Goal: Communication & Community: Answer question/provide support

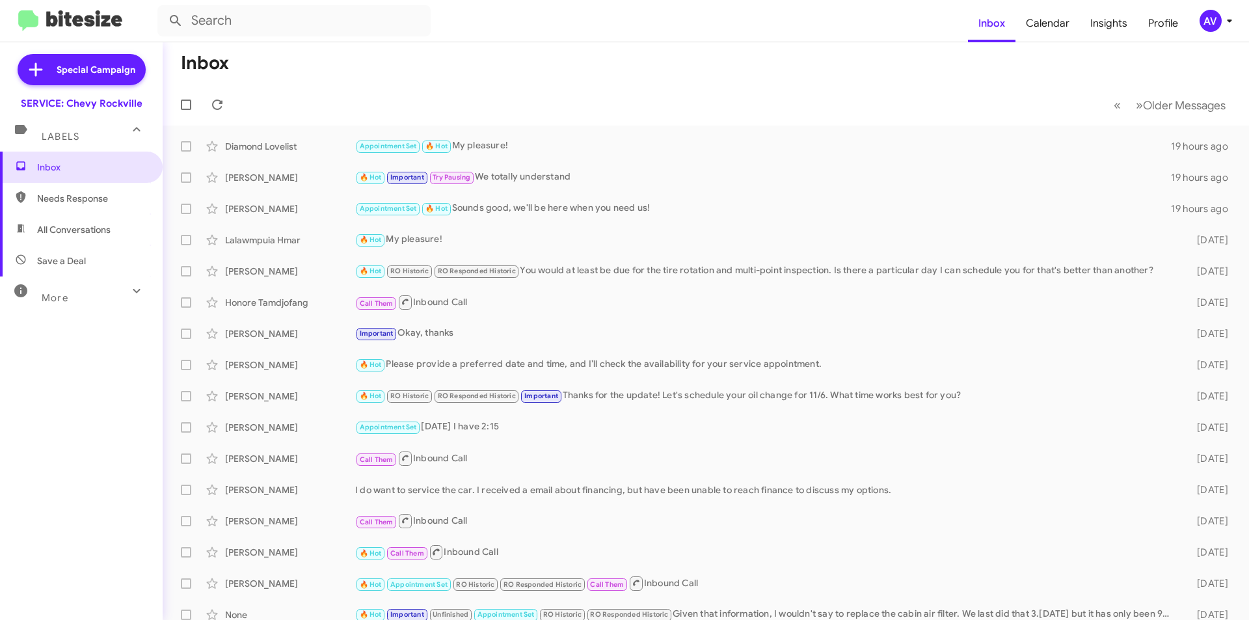
click at [1212, 10] on mat-toolbar "Inbox Calendar Insights Profile AV" at bounding box center [624, 21] width 1249 height 42
click at [1203, 22] on div "AV" at bounding box center [1211, 21] width 22 height 22
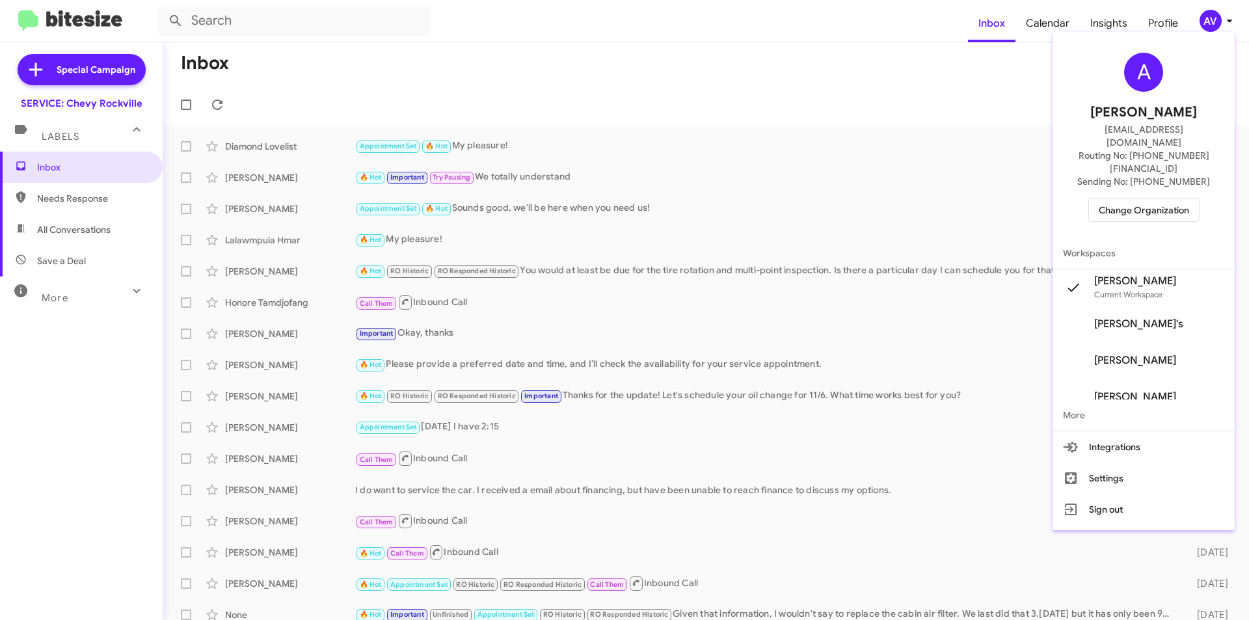
click at [1105, 199] on span "Change Organization" at bounding box center [1144, 210] width 90 height 22
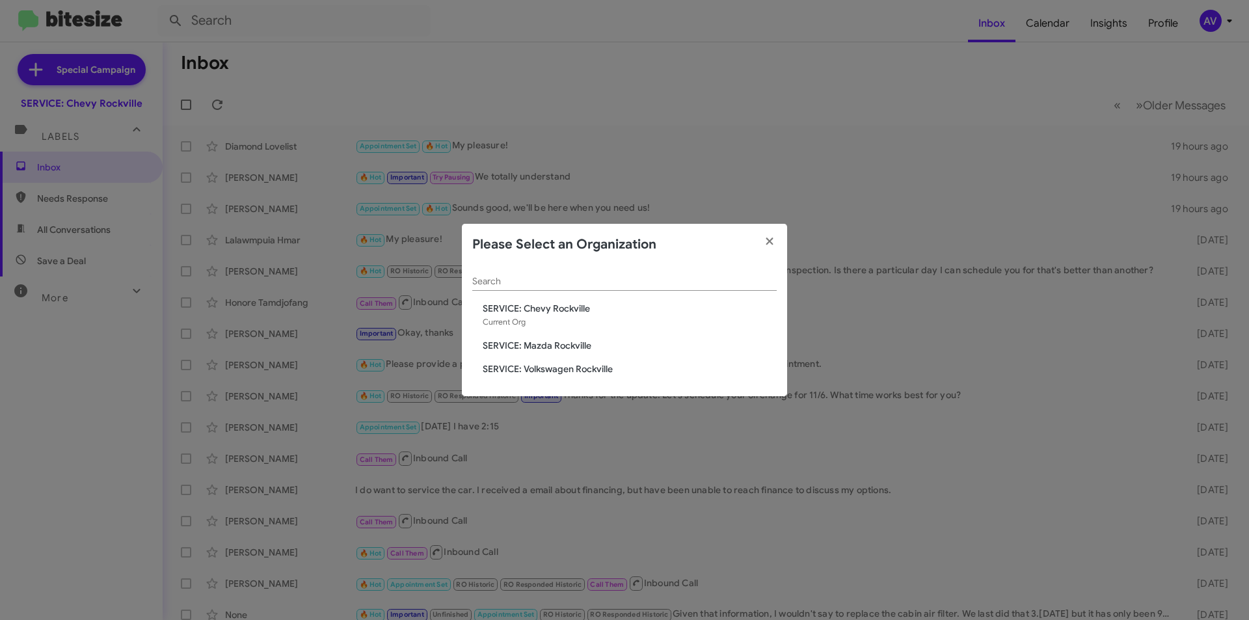
click at [501, 338] on div "Search SERVICE: Chevy Rockville Current Org SERVICE: Mazda Rockville SERVICE: V…" at bounding box center [624, 330] width 325 height 131
click at [552, 344] on span "SERVICE: Mazda Rockville" at bounding box center [630, 345] width 294 height 13
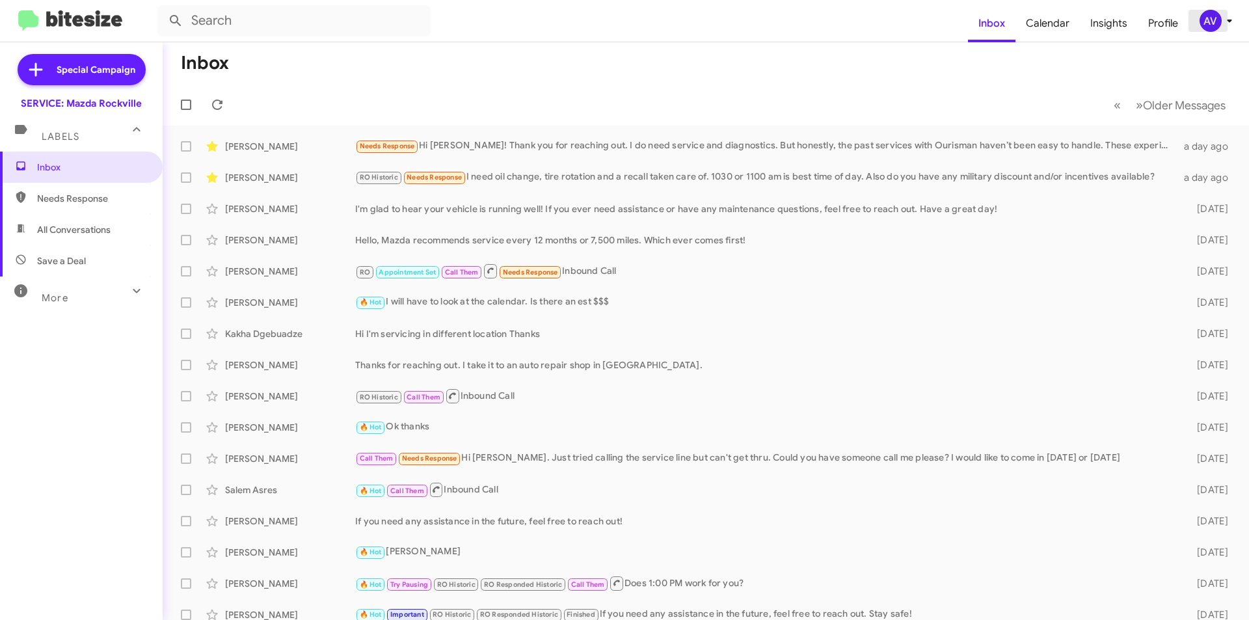
click at [1212, 14] on div "AV" at bounding box center [1211, 21] width 22 height 22
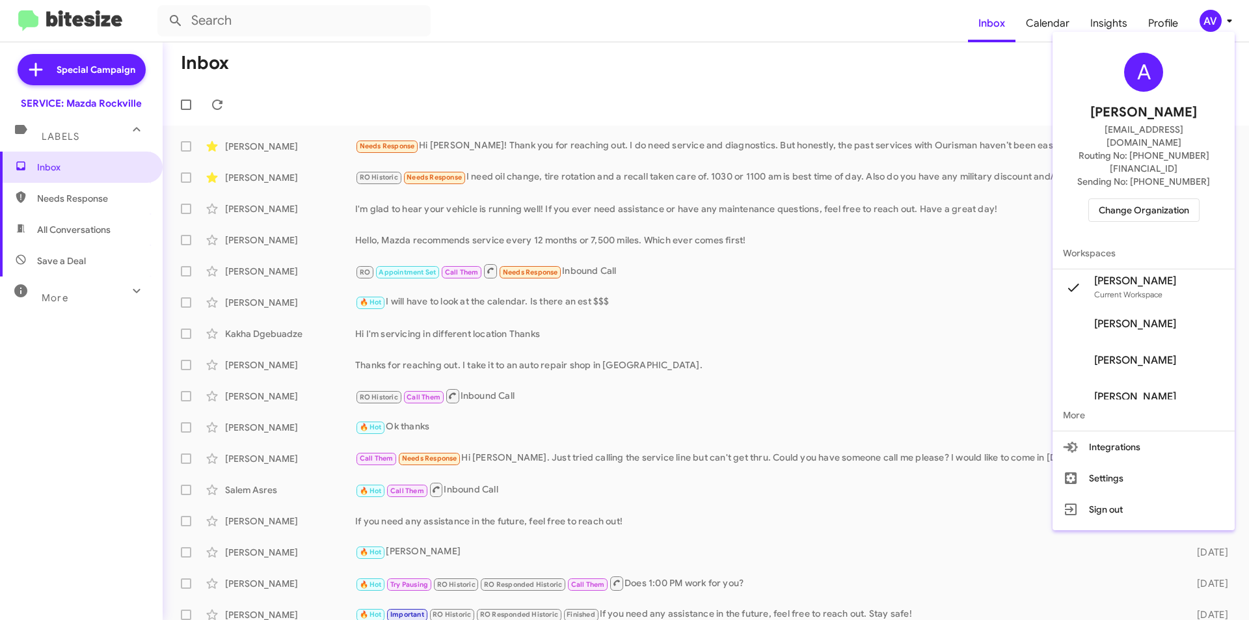
click at [1136, 199] on span "Change Organization" at bounding box center [1144, 210] width 90 height 22
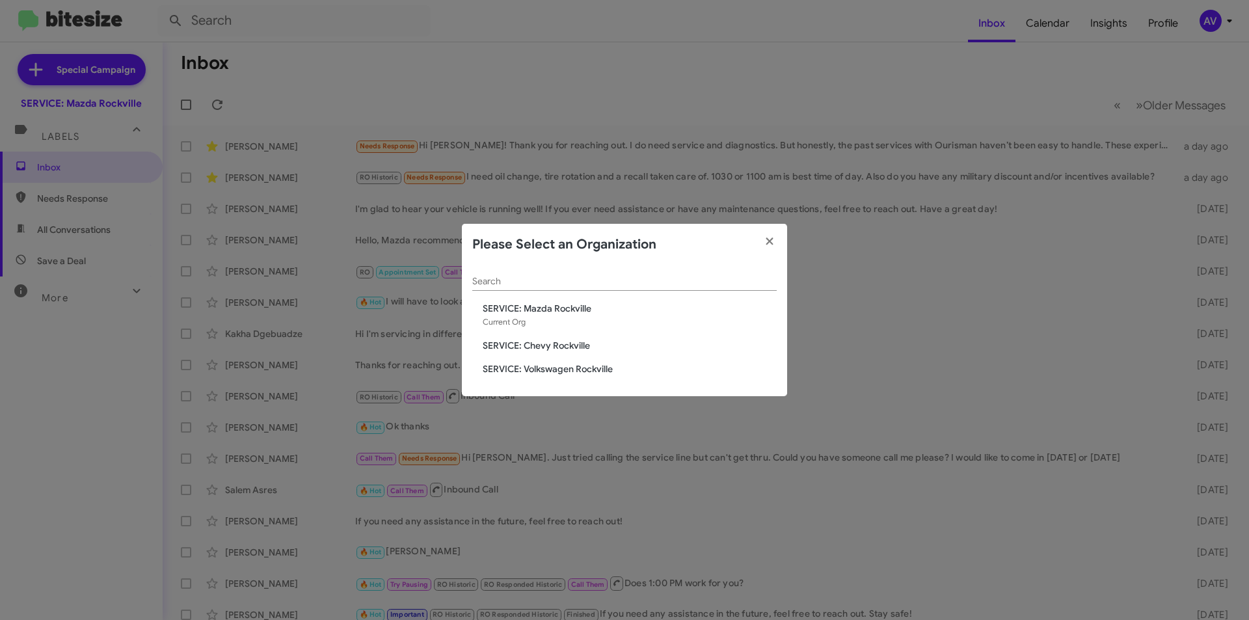
click at [596, 370] on span "SERVICE: Volkswagen Rockville" at bounding box center [630, 368] width 294 height 13
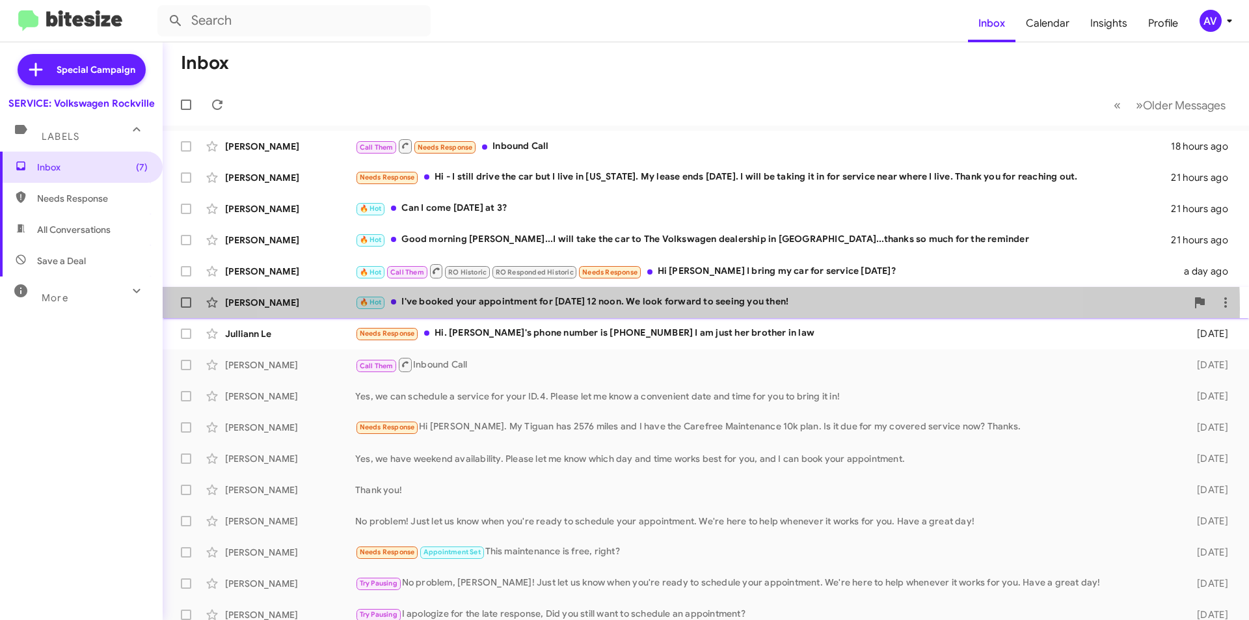
click at [666, 308] on div "🔥 Hot I've booked your appointment for [DATE] 12 noon. We look forward to seein…" at bounding box center [770, 302] width 831 height 15
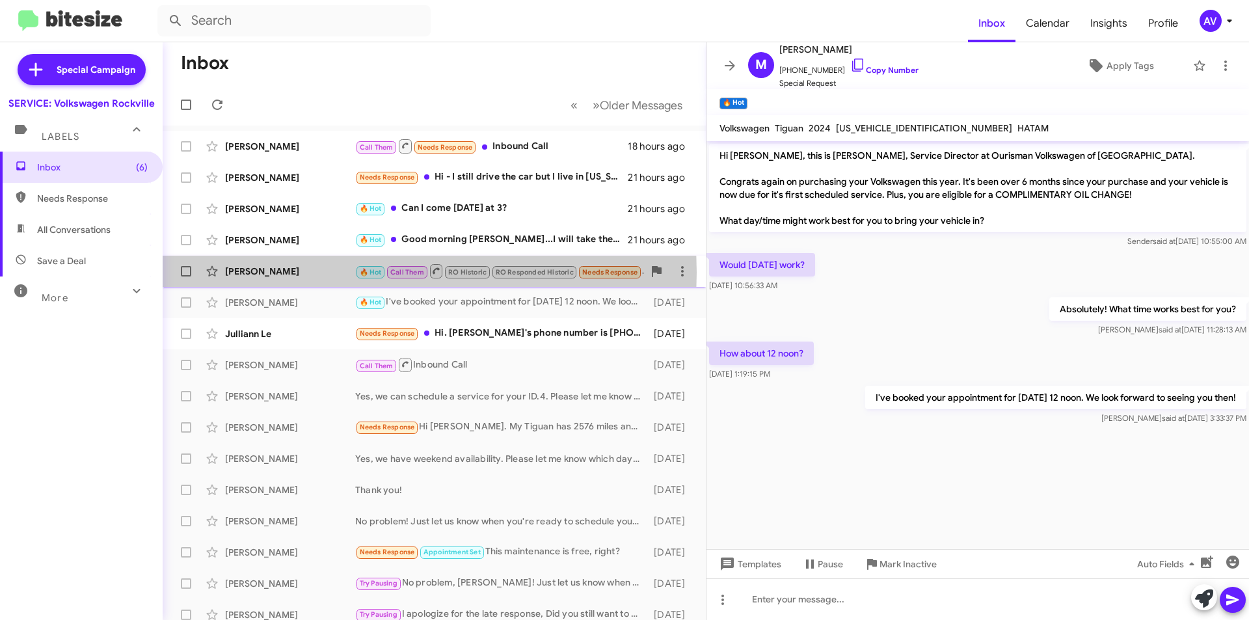
click at [308, 273] on div "[PERSON_NAME]" at bounding box center [290, 271] width 130 height 13
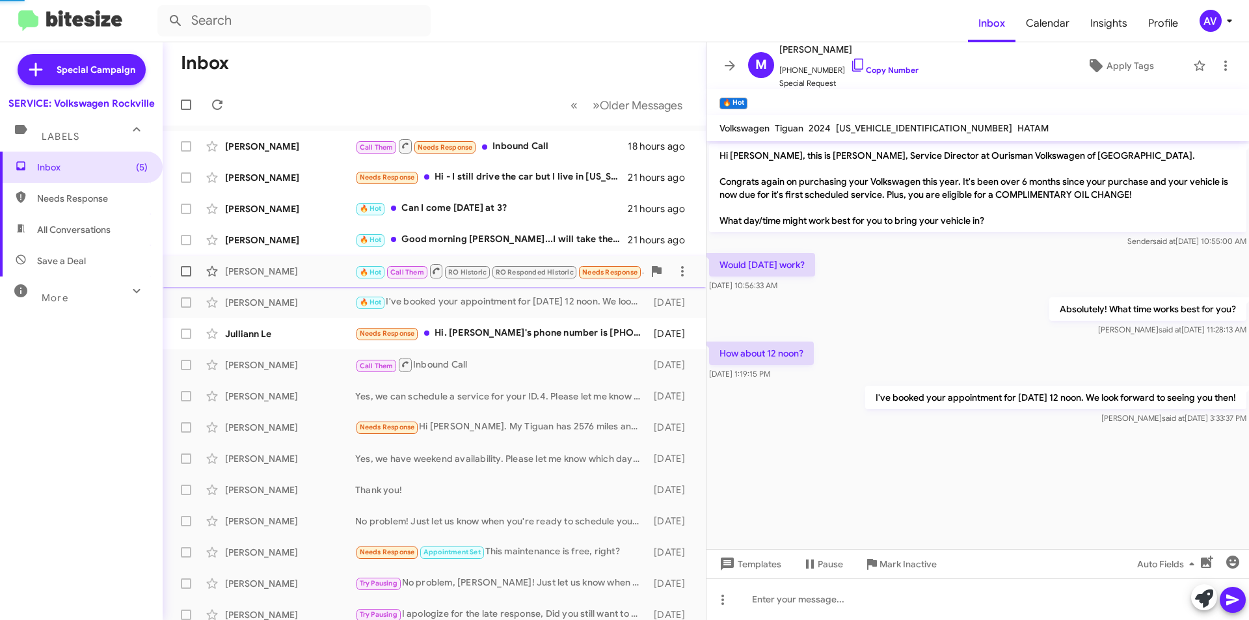
scroll to position [177, 0]
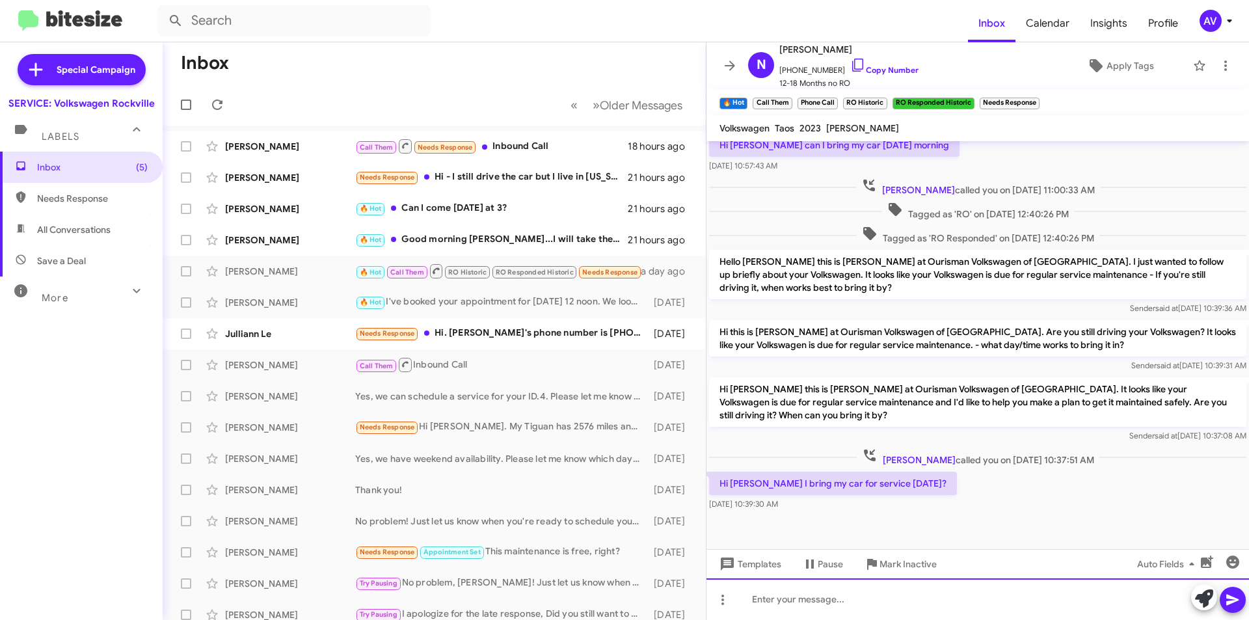
click at [1189, 595] on div at bounding box center [977, 599] width 543 height 42
click at [1198, 598] on icon at bounding box center [1204, 598] width 18 height 18
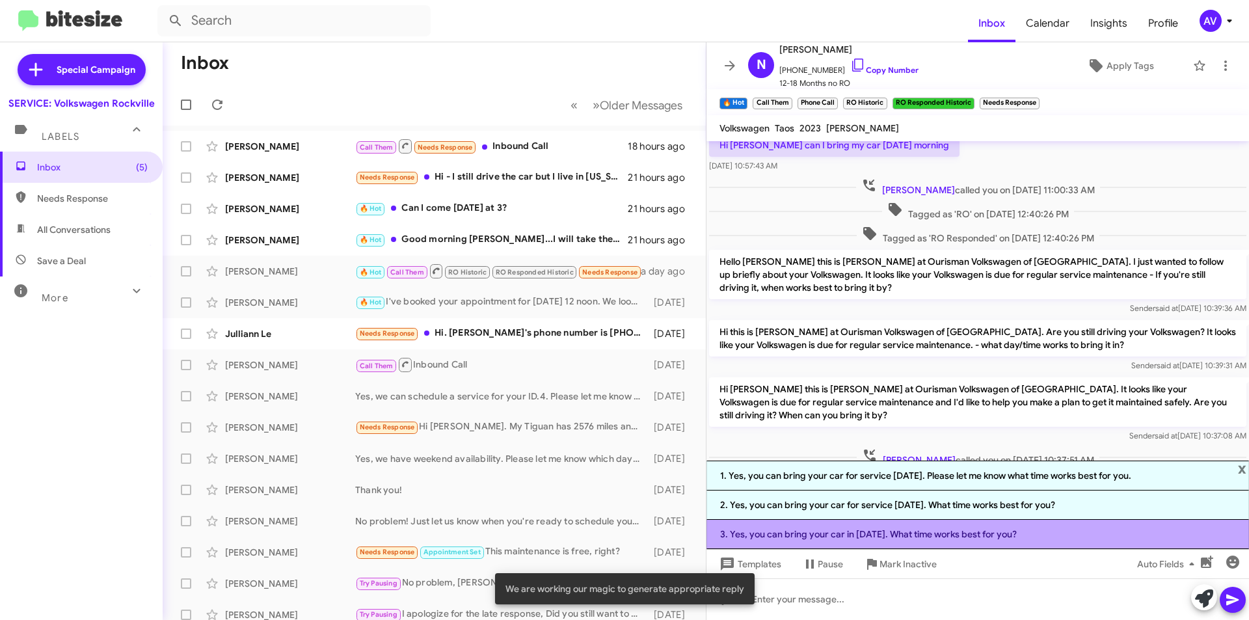
click at [789, 540] on li "3. Yes, you can bring your car in this Saturday. What time works best for you?" at bounding box center [977, 534] width 543 height 29
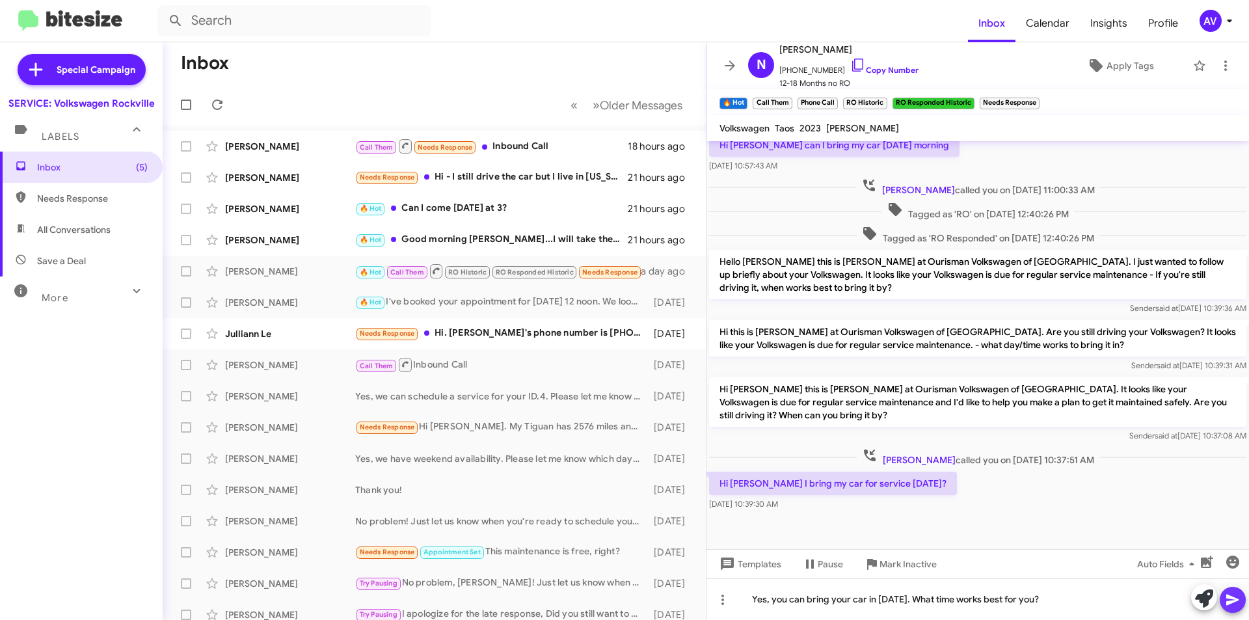
click at [1220, 600] on button at bounding box center [1233, 600] width 26 height 26
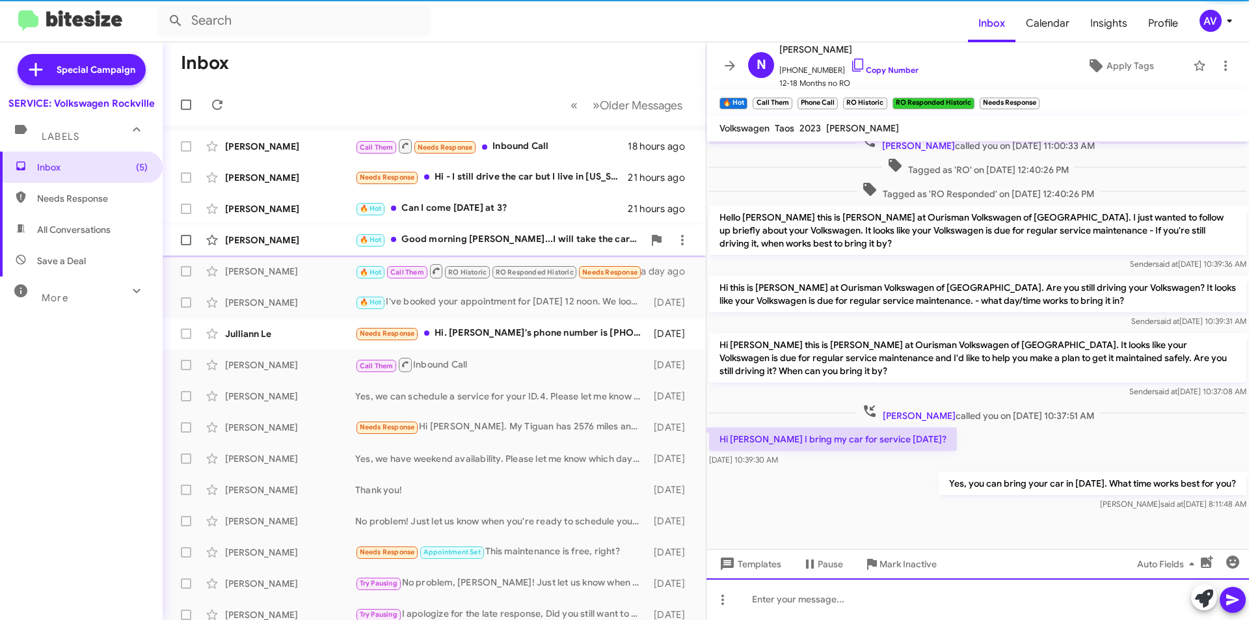
scroll to position [224, 0]
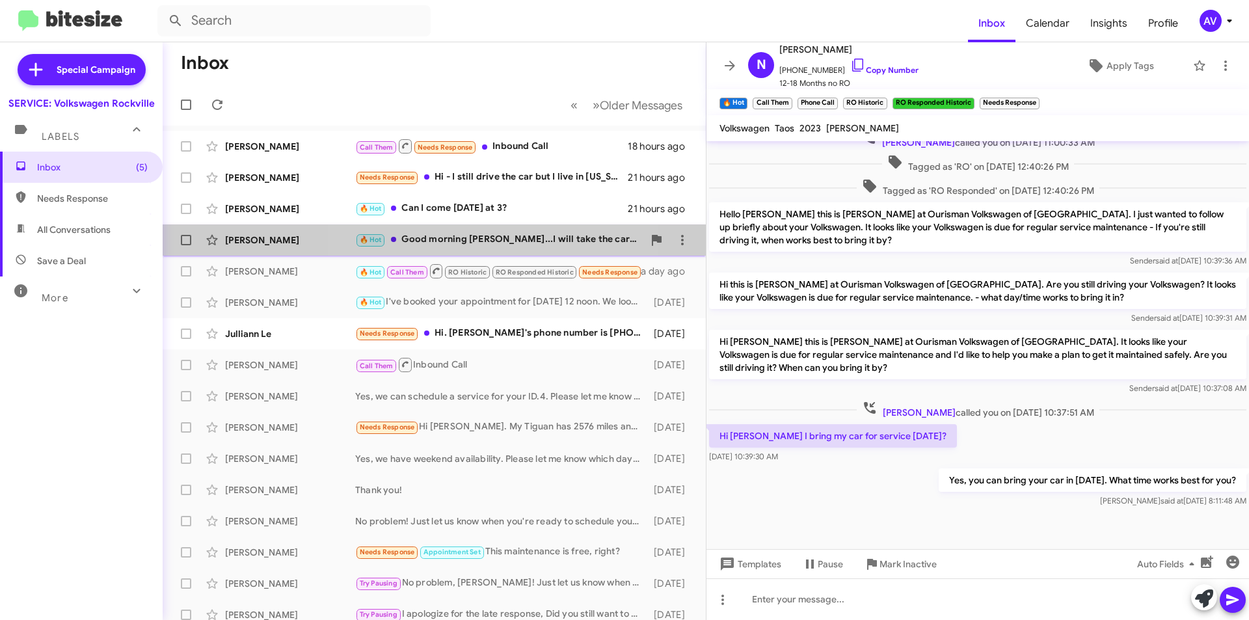
click at [469, 239] on div "🔥 Hot Good morning Keith...I will take the car to The Volkswagen dealership in …" at bounding box center [499, 239] width 288 height 15
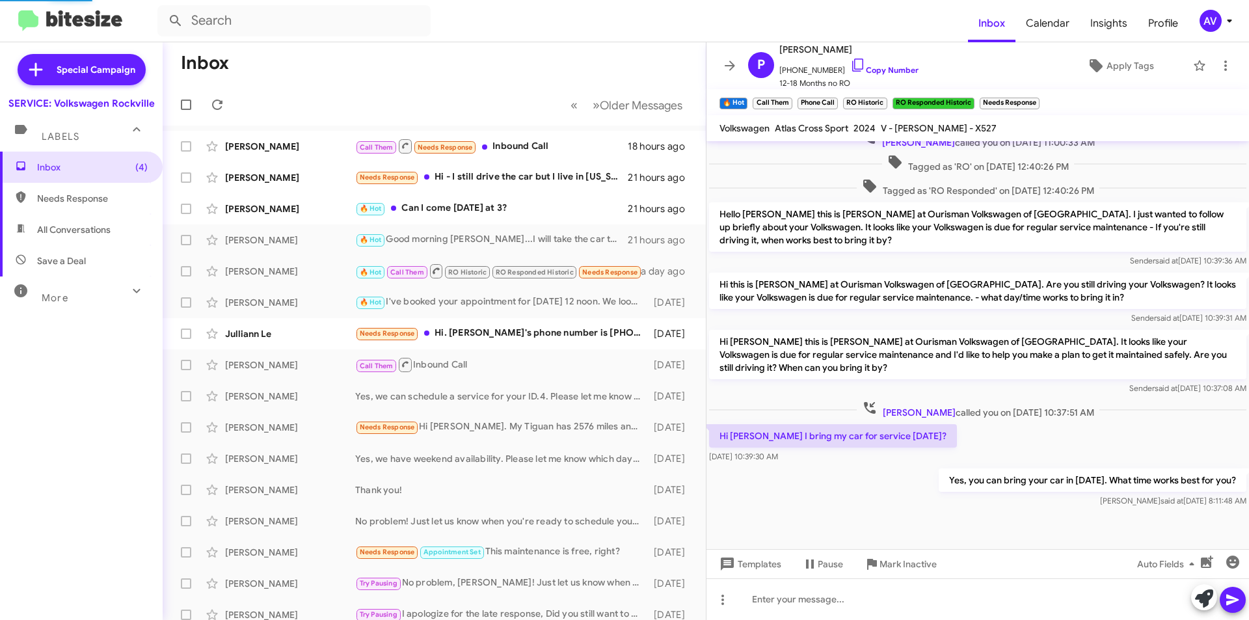
scroll to position [85, 0]
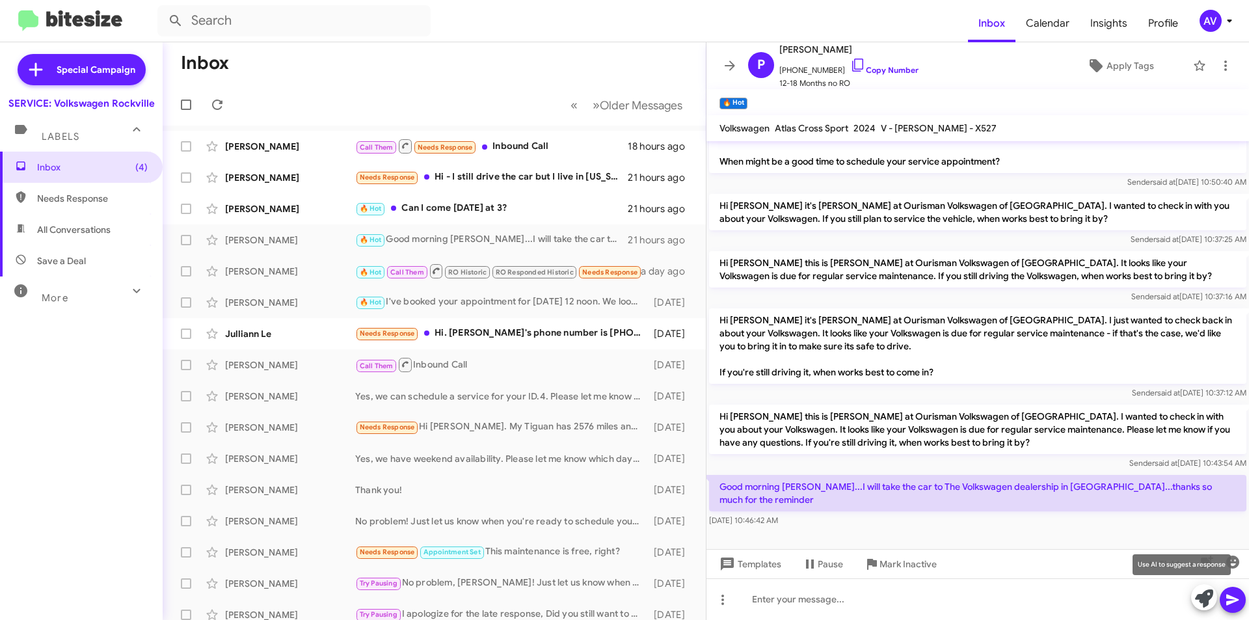
click at [1204, 597] on icon at bounding box center [1204, 598] width 18 height 18
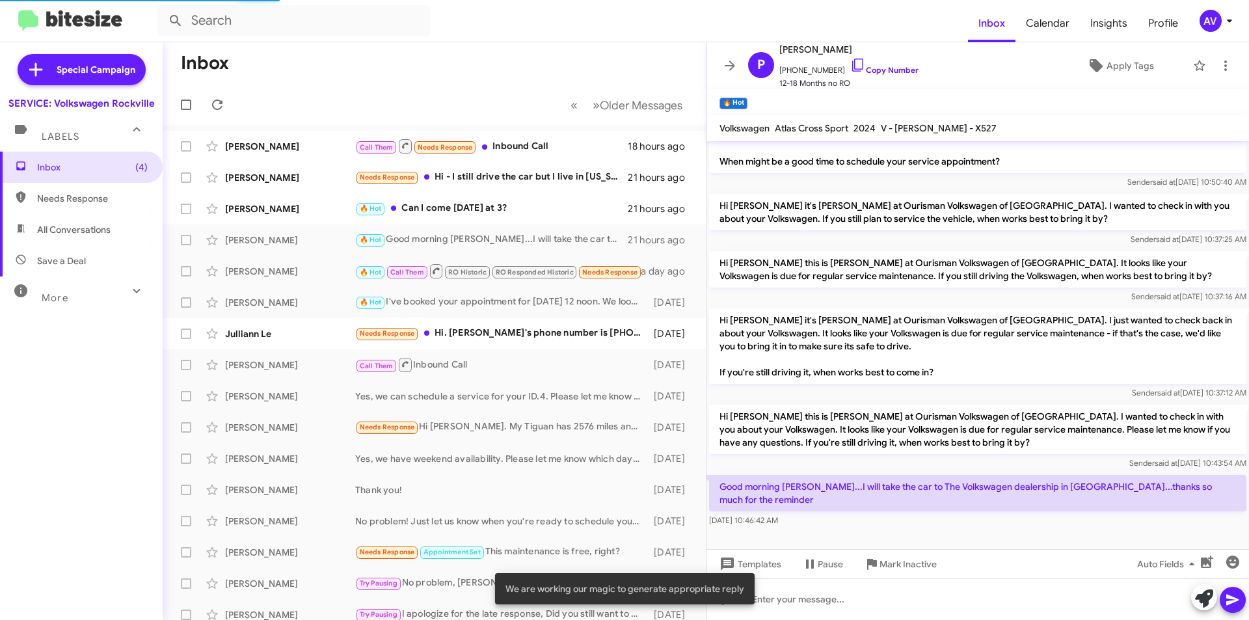
scroll to position [213, 0]
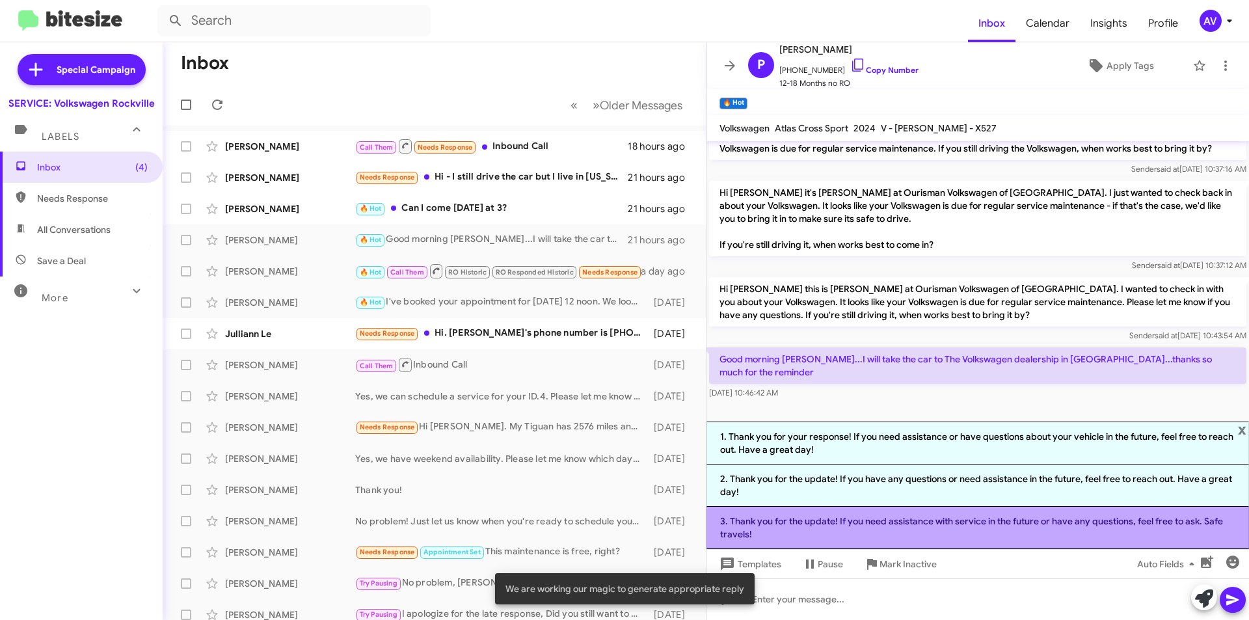
click at [857, 528] on li "3. Thank you for the update! If you need assistance with service in the future …" at bounding box center [977, 528] width 543 height 42
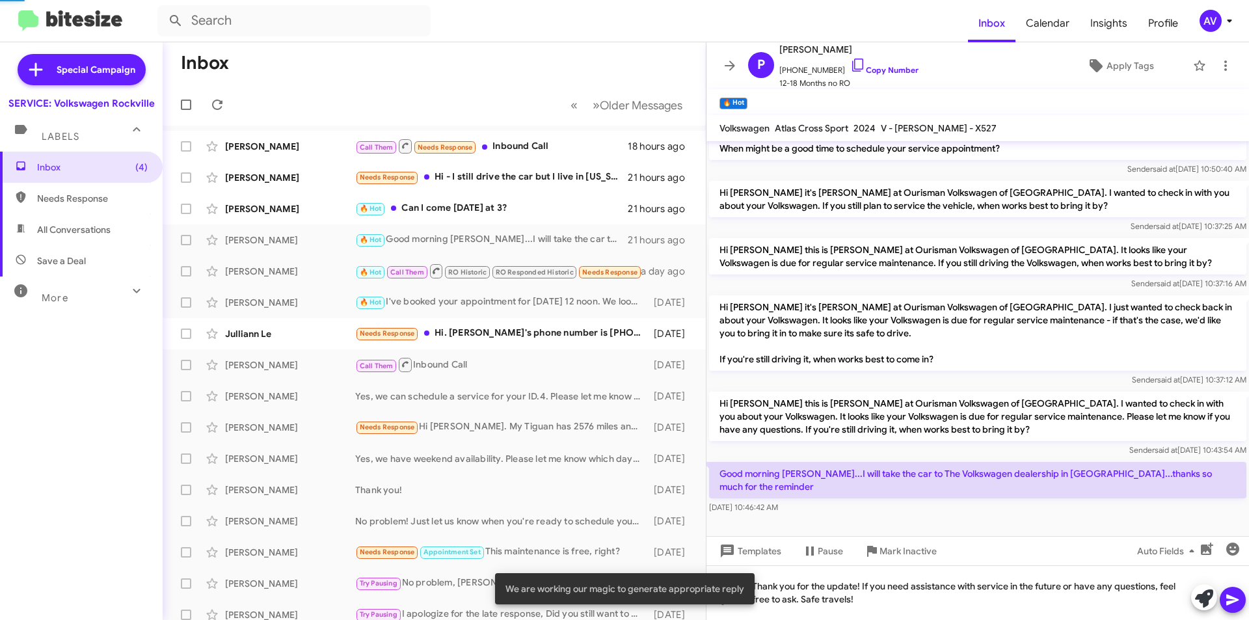
scroll to position [98, 0]
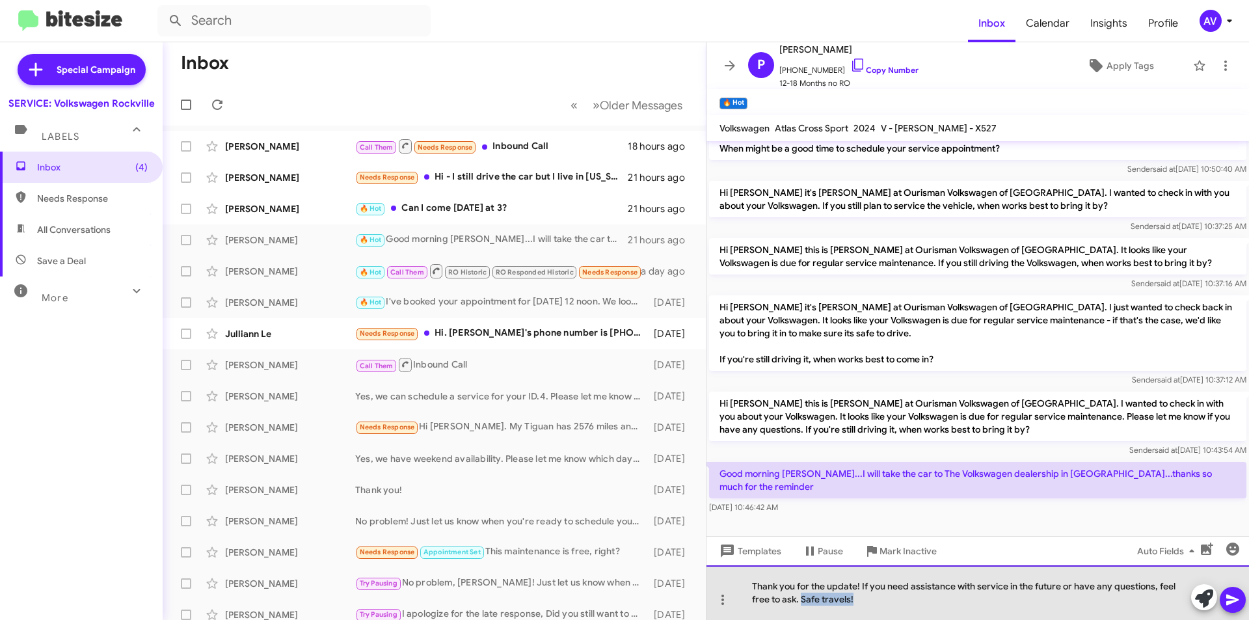
drag, startPoint x: 802, startPoint y: 602, endPoint x: 887, endPoint y: 600, distance: 84.6
click at [887, 600] on div "Thank you for the update! If you need assistance with service in the future or …" at bounding box center [977, 592] width 543 height 55
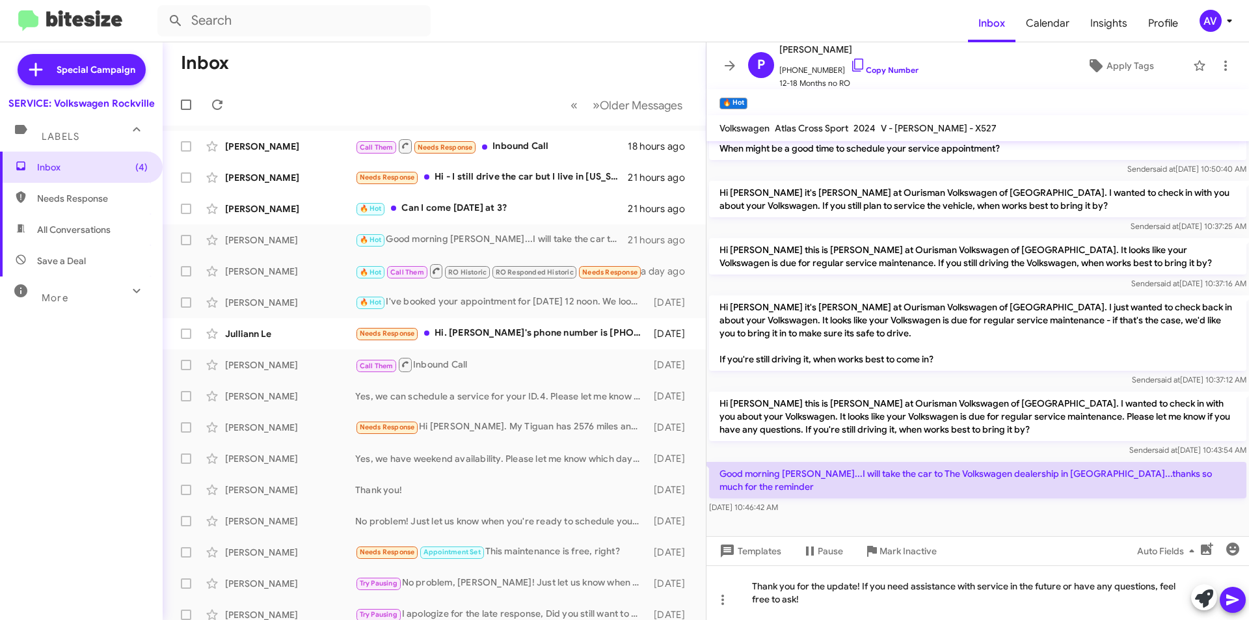
click at [1238, 600] on icon at bounding box center [1232, 600] width 12 height 11
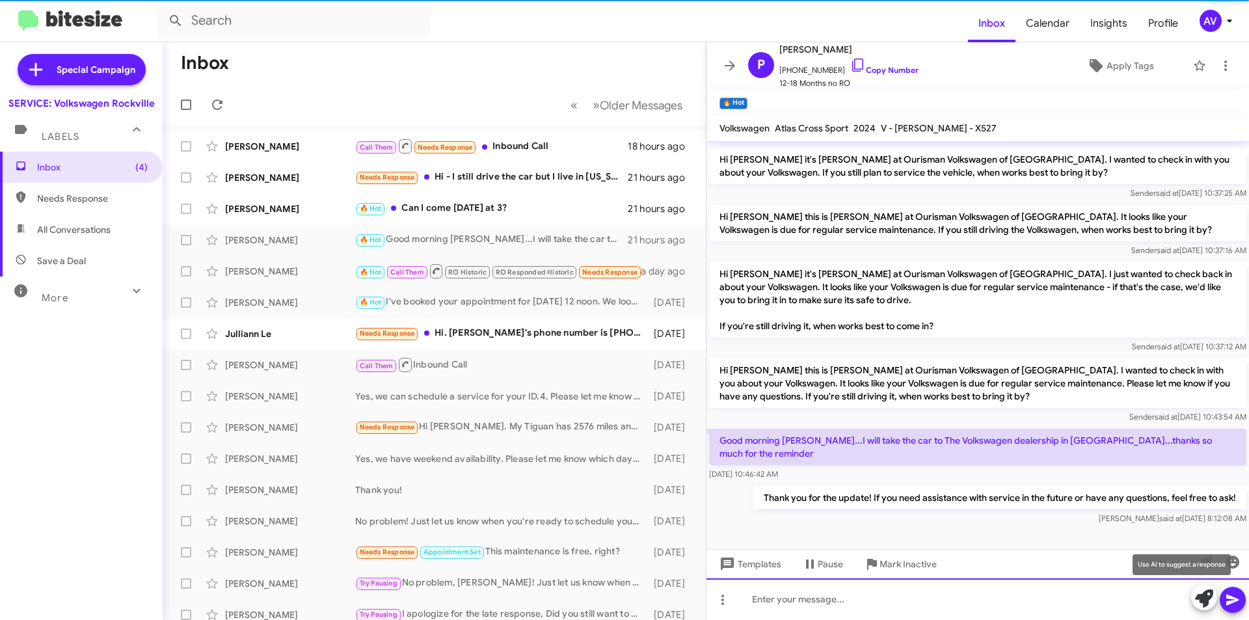
scroll to position [133, 0]
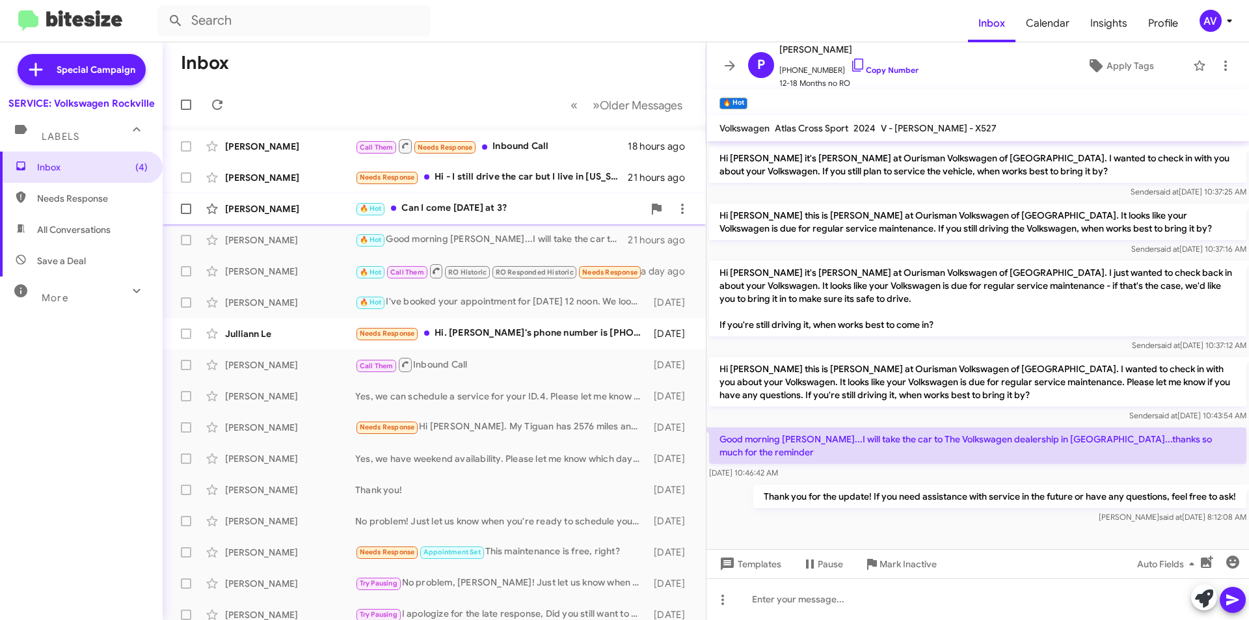
click at [515, 205] on div "🔥 Hot Can I come today at 3?" at bounding box center [499, 208] width 288 height 15
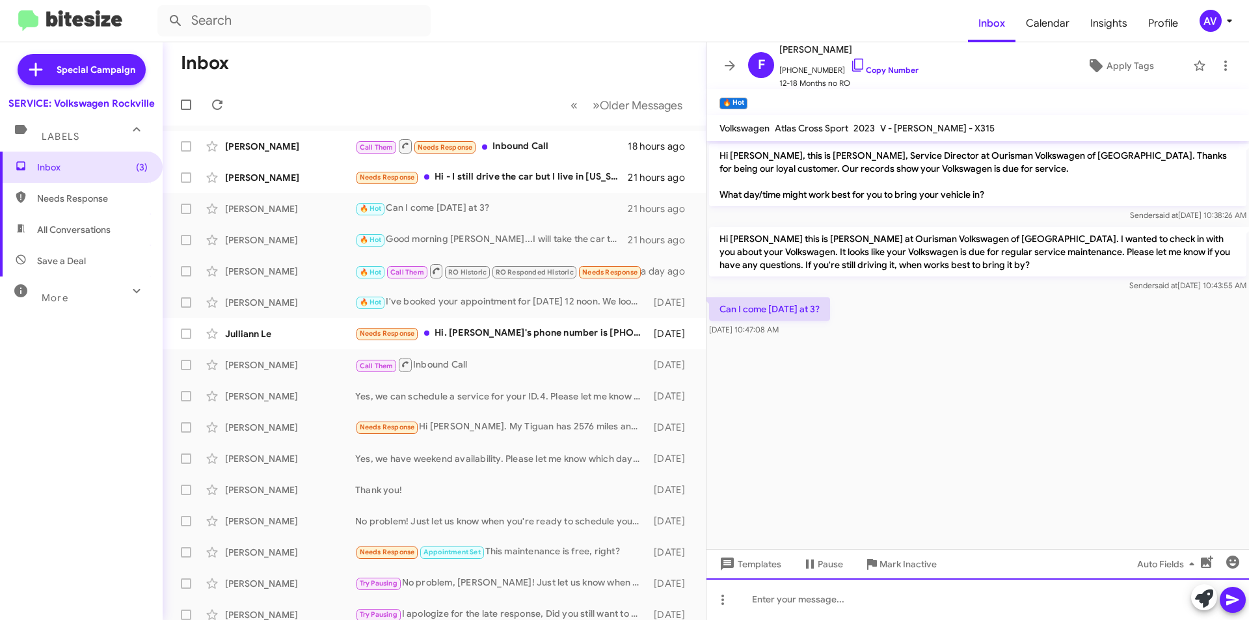
click at [900, 590] on div at bounding box center [977, 599] width 543 height 42
click at [1230, 595] on icon at bounding box center [1233, 600] width 16 height 16
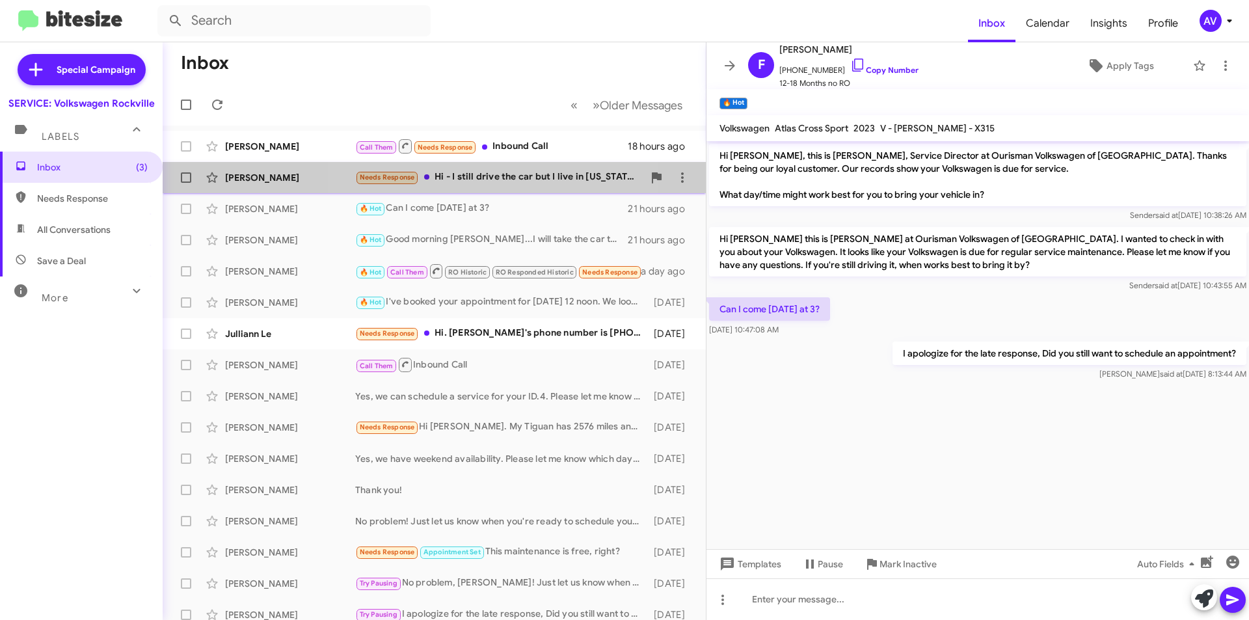
click at [498, 182] on div "Needs Response Hi - I still drive the car but I live in Connecticut. My lease e…" at bounding box center [499, 177] width 288 height 15
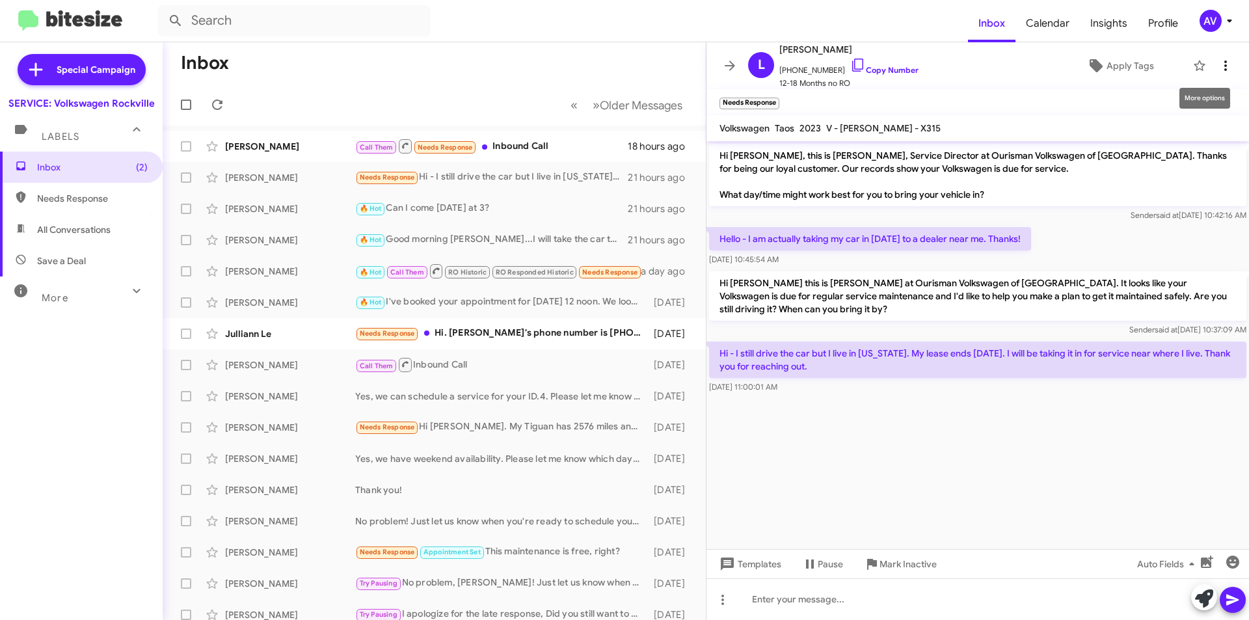
click at [1219, 64] on icon at bounding box center [1226, 66] width 16 height 16
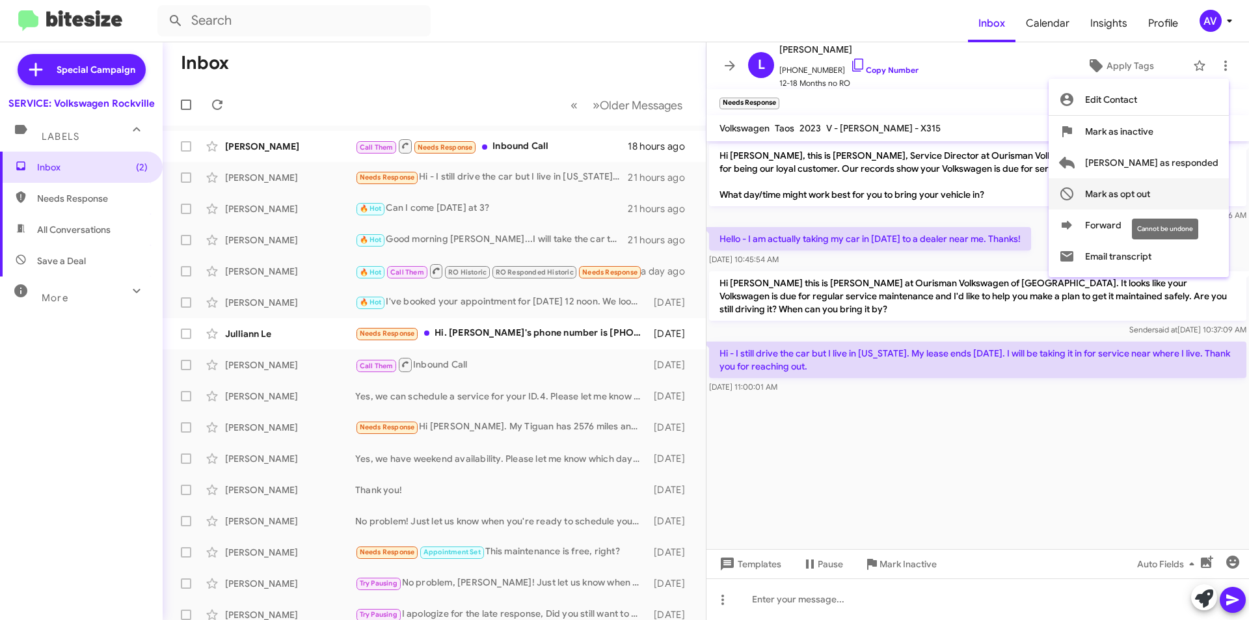
click at [1150, 197] on span "Mark as opt out" at bounding box center [1117, 193] width 65 height 31
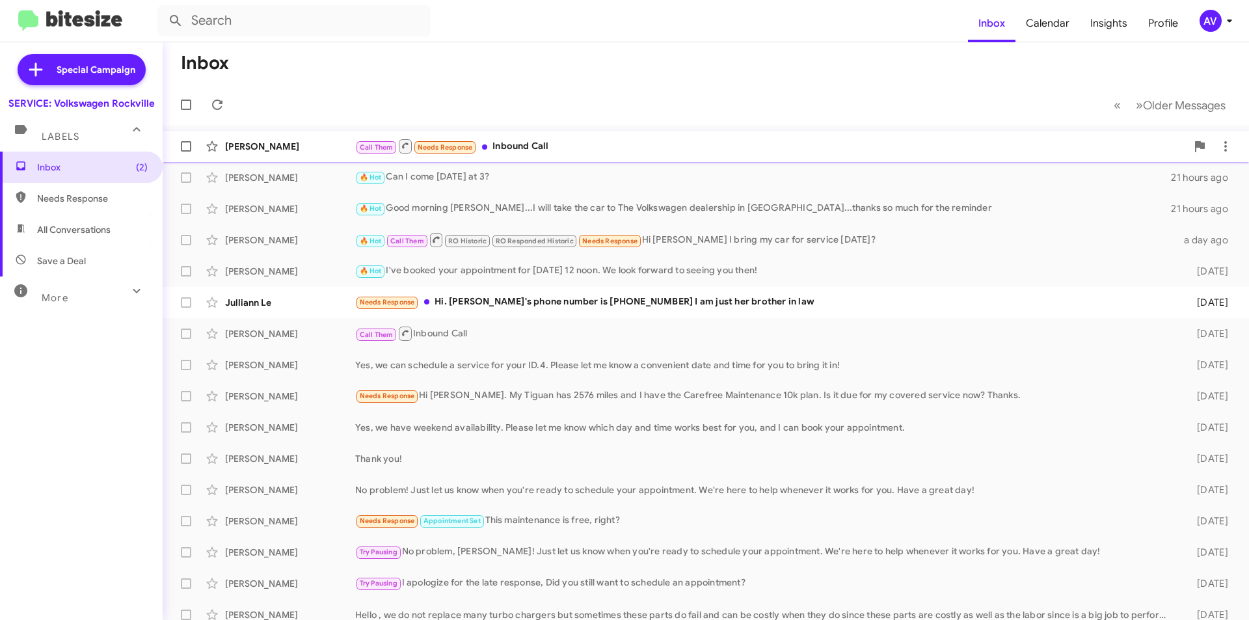
click at [651, 147] on div "Call Them Needs Response Inbound Call" at bounding box center [770, 146] width 831 height 16
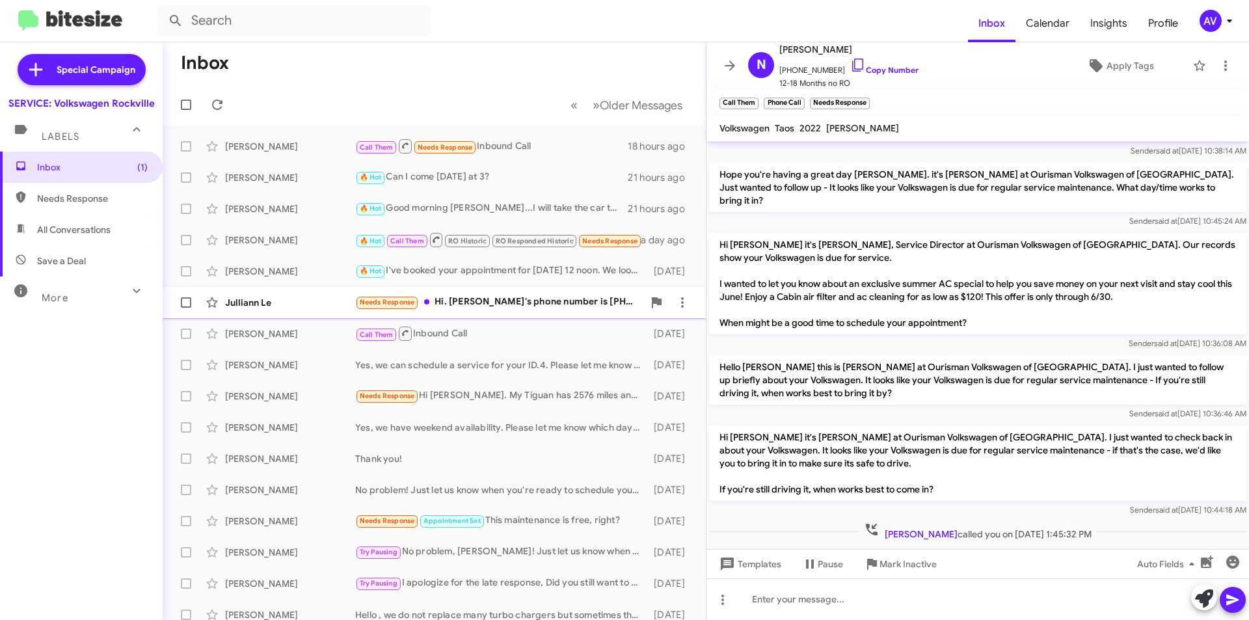
scroll to position [346, 0]
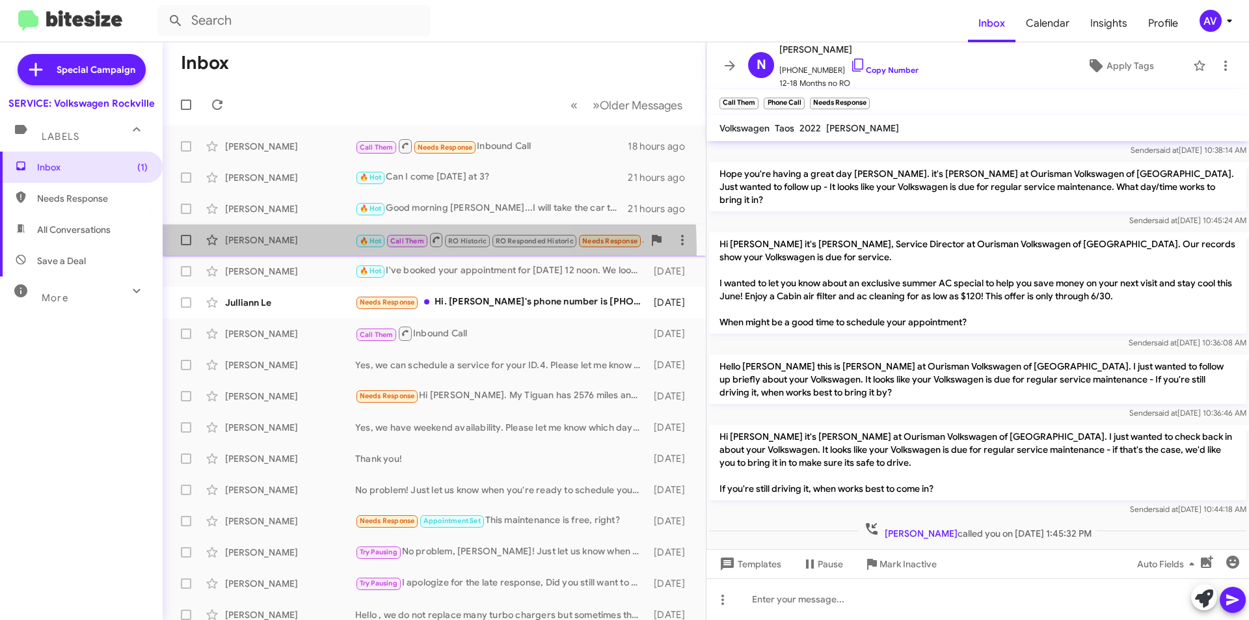
click at [303, 250] on div "Nagy Abdelrazek 🔥 Hot Call Them RO Historic RO Responded Historic Needs Respons…" at bounding box center [434, 240] width 522 height 26
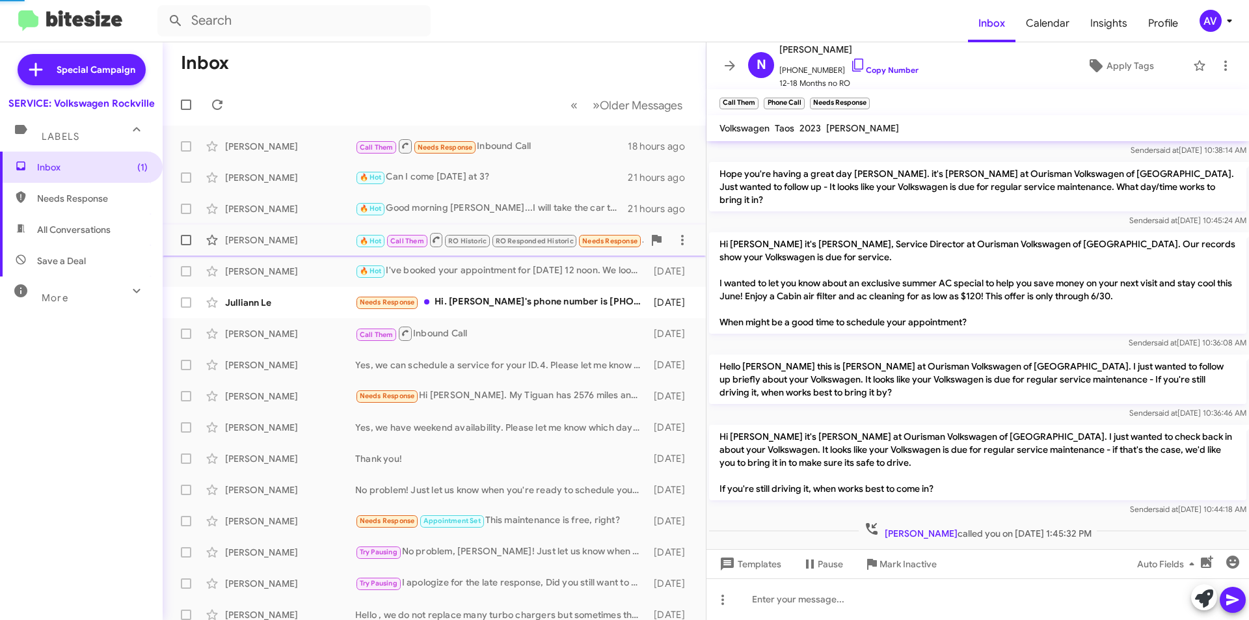
scroll to position [224, 0]
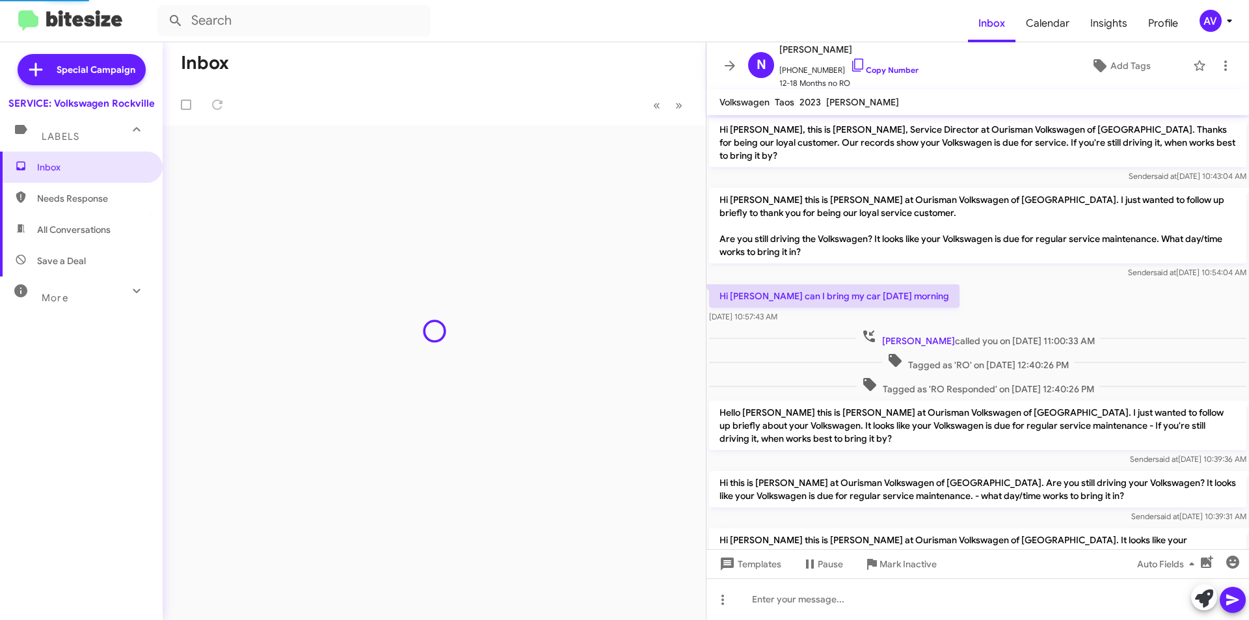
scroll to position [198, 0]
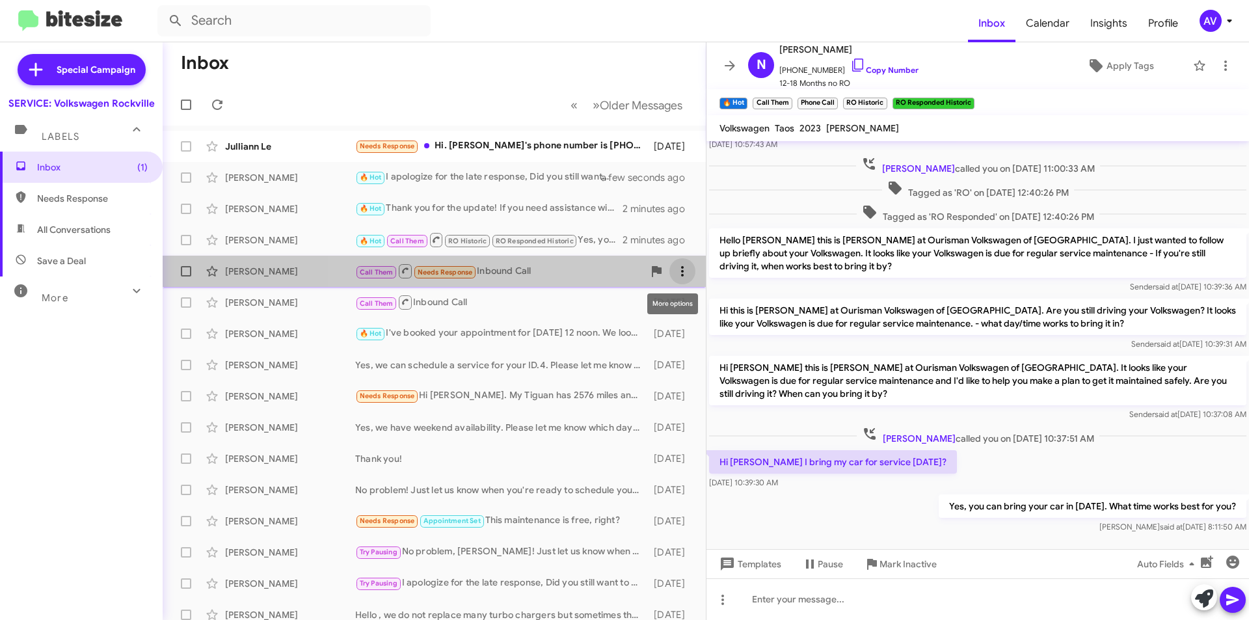
click at [675, 268] on icon at bounding box center [683, 271] width 16 height 16
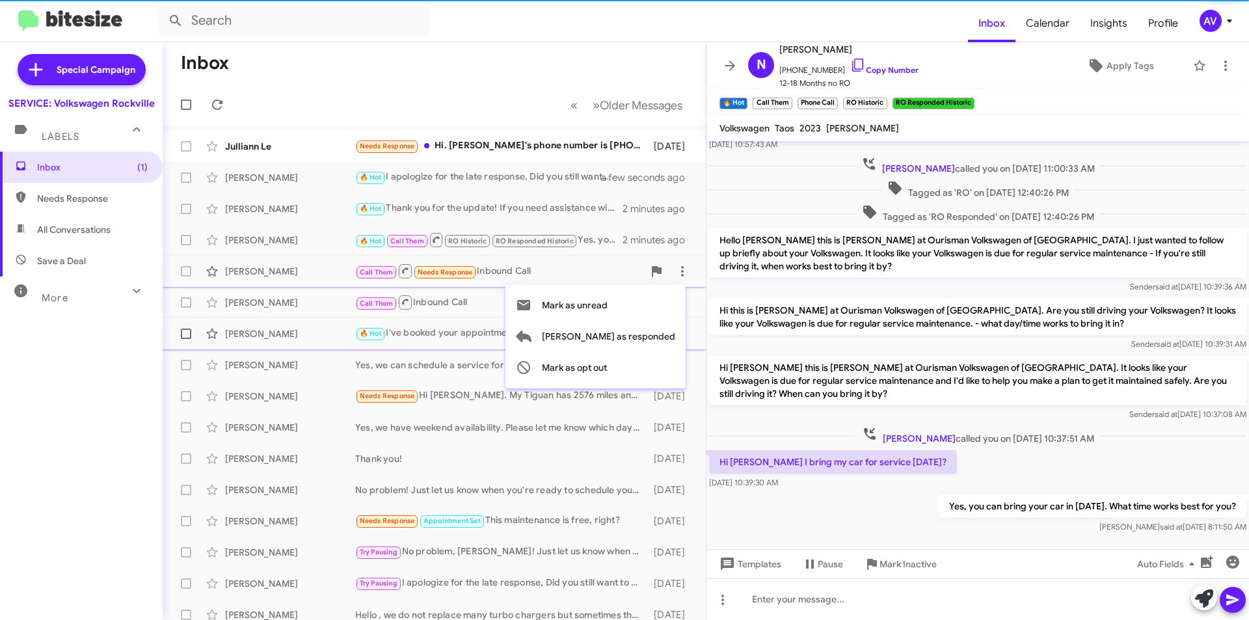
click at [648, 338] on span "[PERSON_NAME] as responded" at bounding box center [608, 336] width 133 height 31
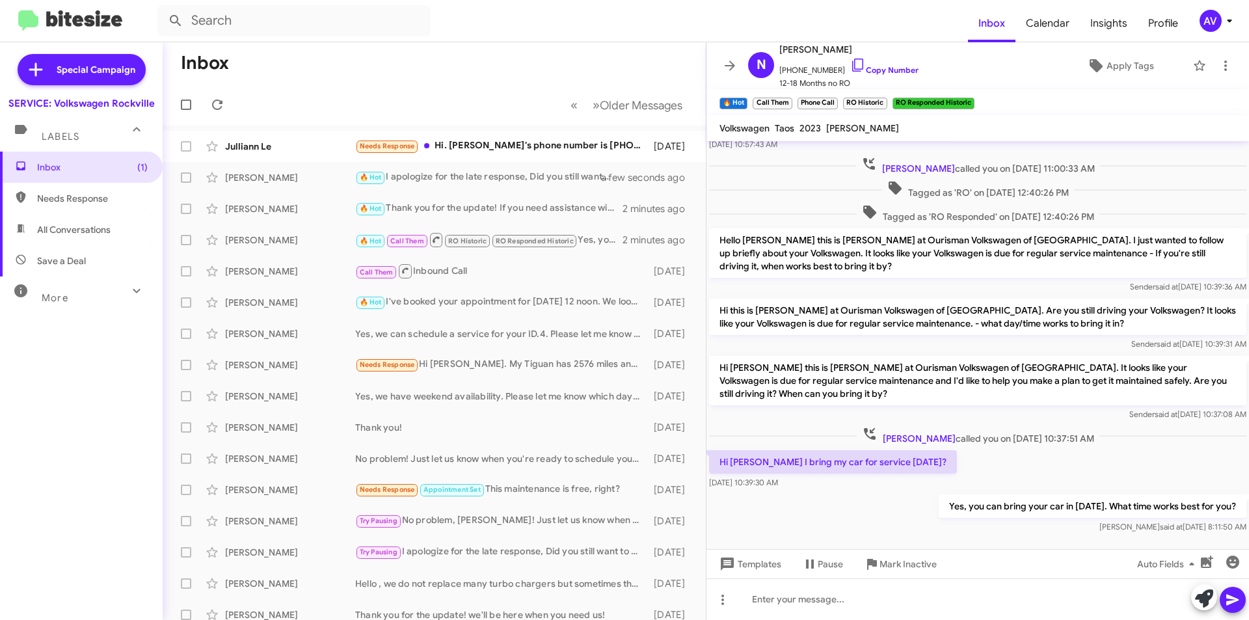
click at [1224, 25] on icon at bounding box center [1230, 21] width 16 height 16
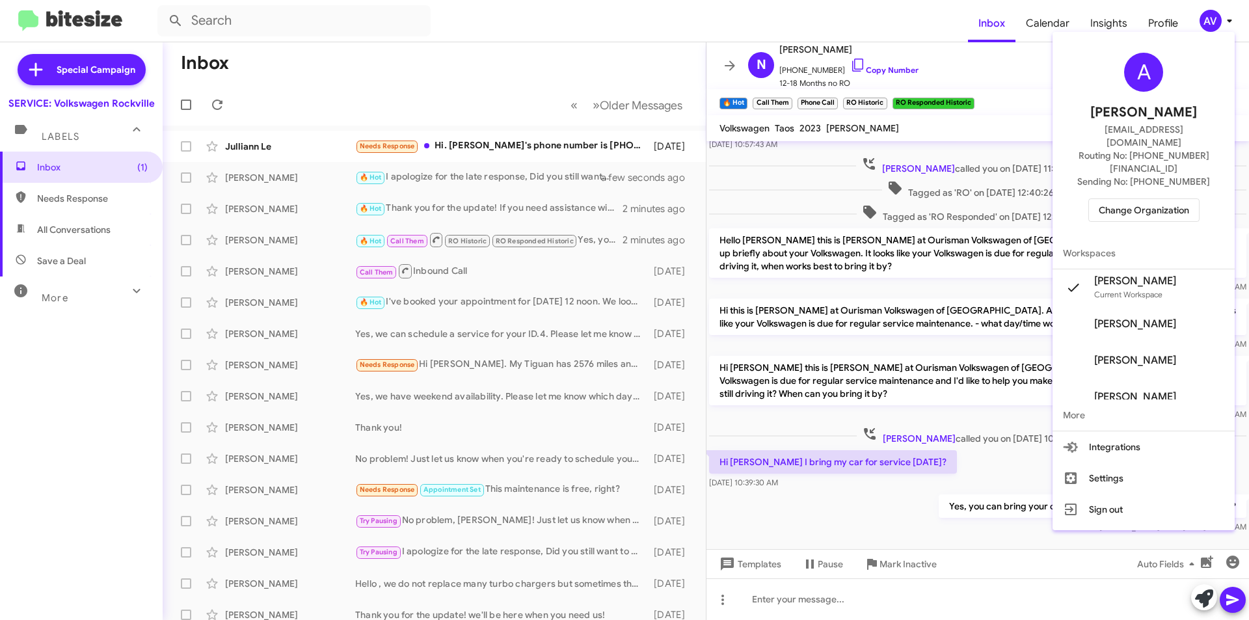
click at [1143, 199] on span "Change Organization" at bounding box center [1144, 210] width 90 height 22
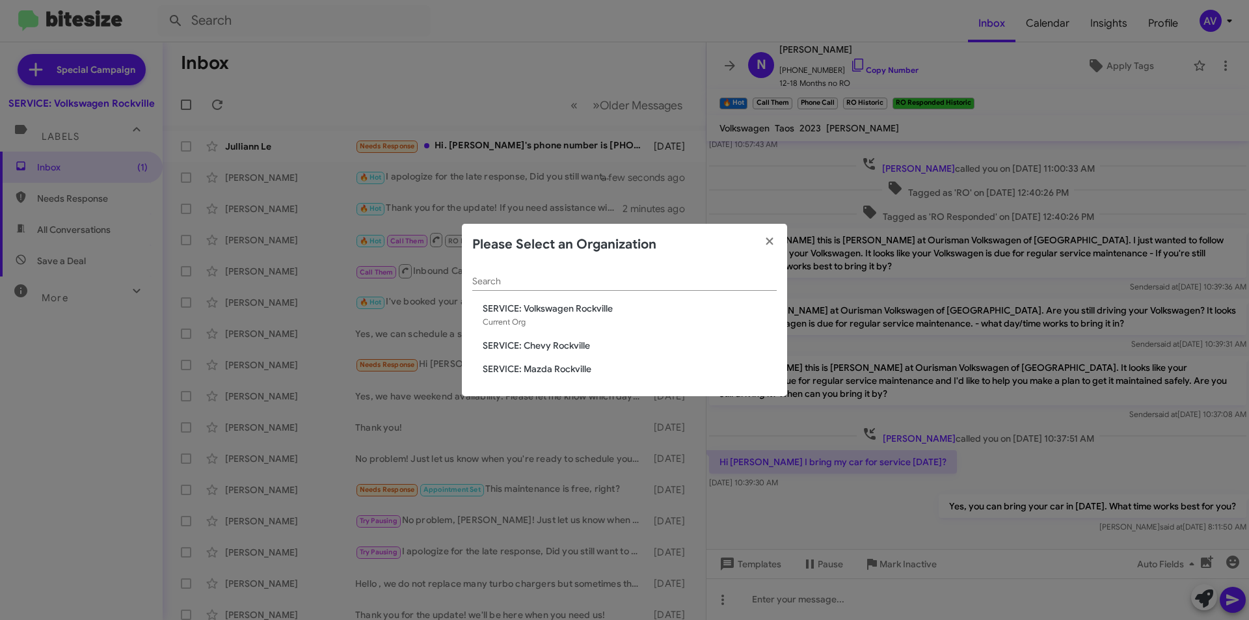
click at [539, 341] on span "SERVICE: Chevy Rockville" at bounding box center [630, 345] width 294 height 13
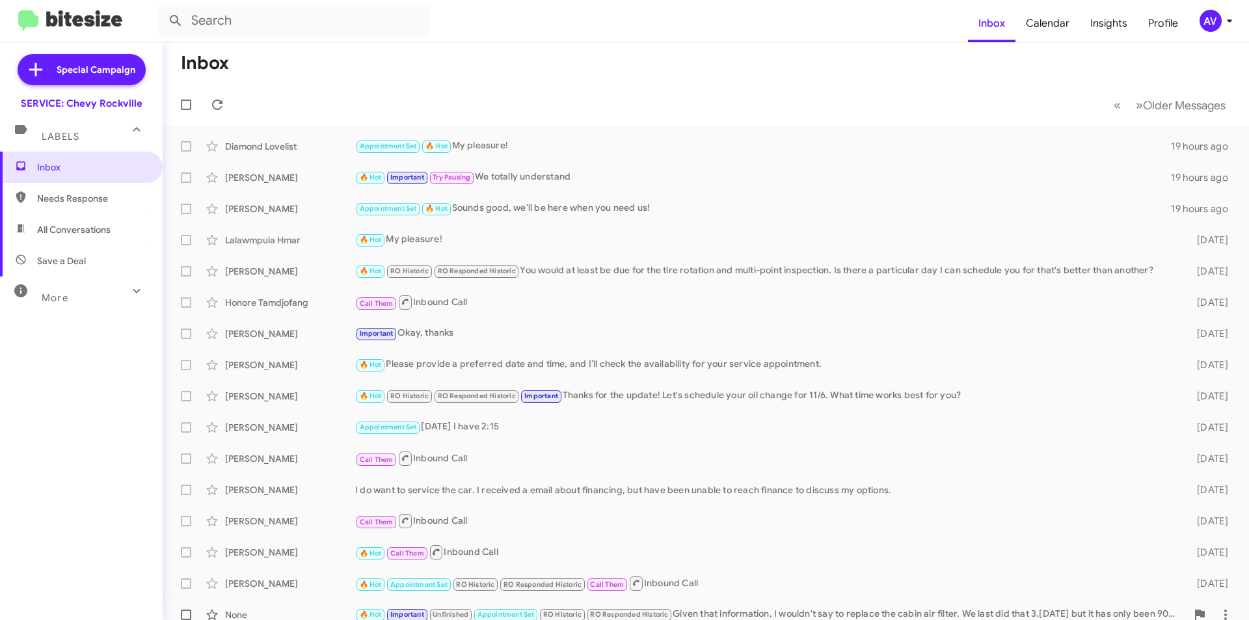
drag, startPoint x: 466, startPoint y: 606, endPoint x: 667, endPoint y: 600, distance: 200.5
click at [485, 610] on div "None 🔥 Hot Important Unfinished Appointment Set RO Historic RO Responded Histor…" at bounding box center [706, 615] width 1066 height 26
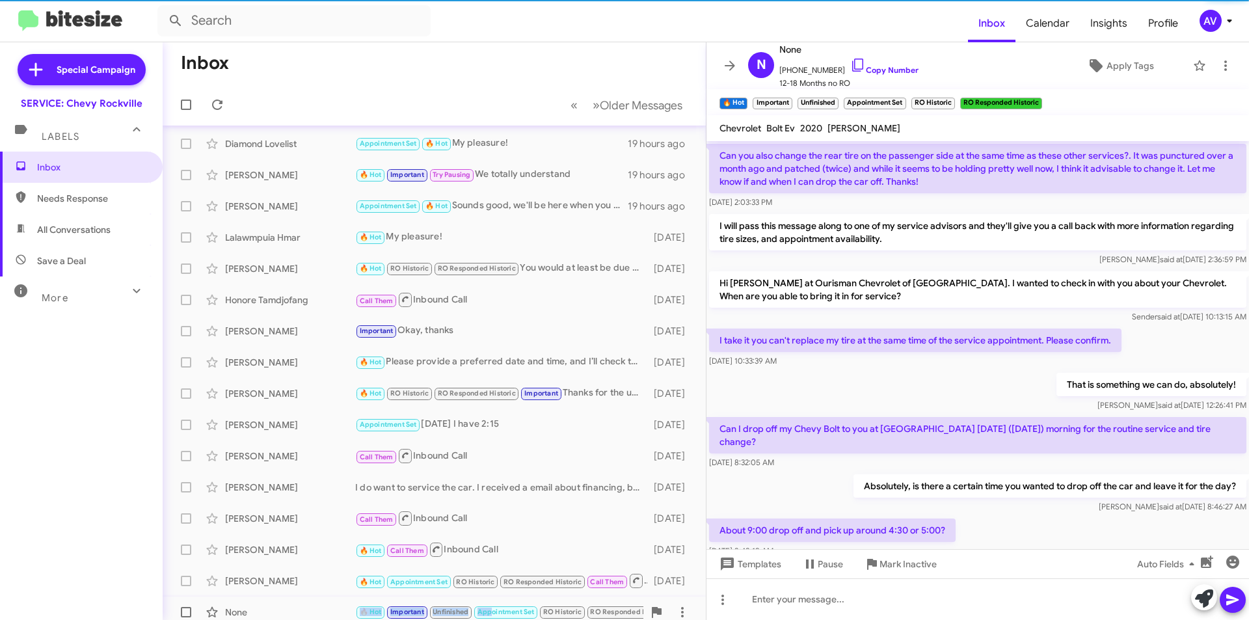
scroll to position [545, 0]
